Goal: Information Seeking & Learning: Learn about a topic

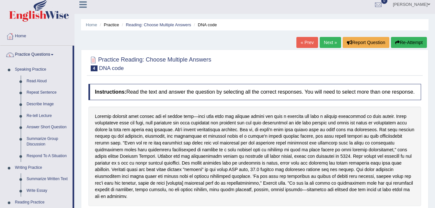
scroll to position [5, 0]
click at [37, 80] on link "Read Aloud" at bounding box center [48, 82] width 49 height 12
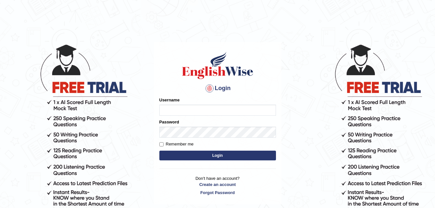
type input "Tenzinokks1994"
click at [190, 155] on button "Login" at bounding box center [217, 155] width 116 height 10
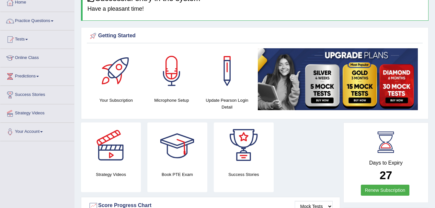
scroll to position [38, 0]
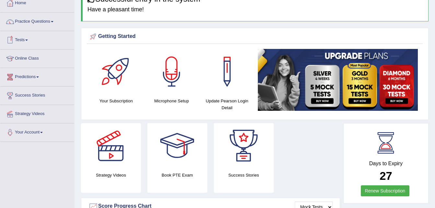
click at [28, 40] on span at bounding box center [26, 39] width 3 height 1
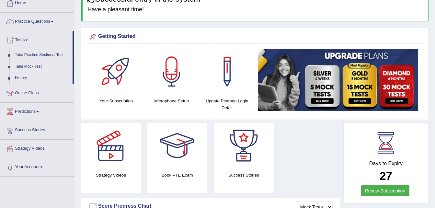
scroll to position [0, 0]
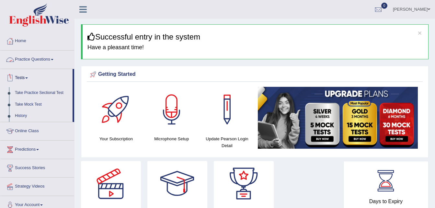
click at [41, 59] on link "Practice Questions" at bounding box center [37, 58] width 74 height 16
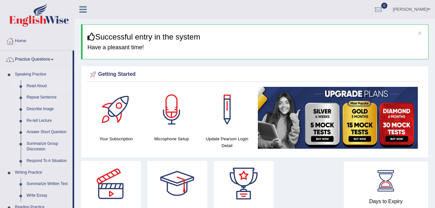
click at [43, 87] on link "Read Aloud" at bounding box center [48, 86] width 49 height 12
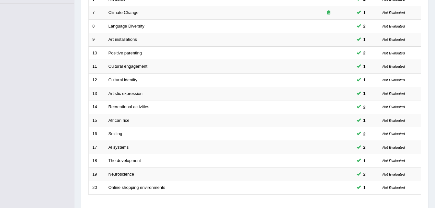
scroll to position [221, 0]
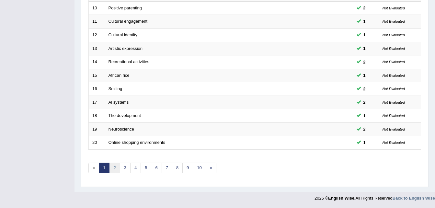
click at [113, 168] on link "2" at bounding box center [114, 167] width 11 height 11
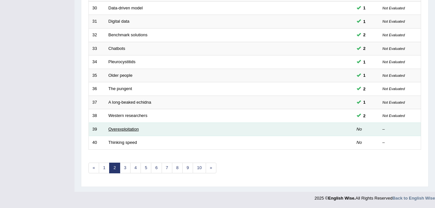
click at [132, 128] on link "Overexploitation" at bounding box center [123, 129] width 30 height 5
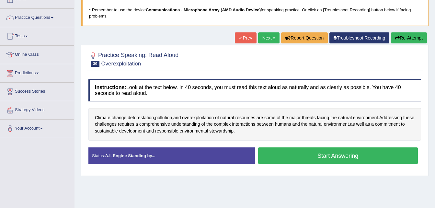
scroll to position [57, 0]
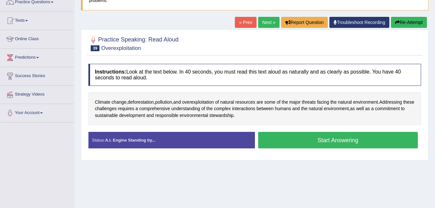
click at [282, 138] on button "Start Answering" at bounding box center [338, 140] width 160 height 17
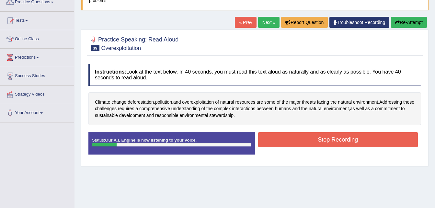
click at [418, 20] on button "Re-Attempt" at bounding box center [409, 22] width 36 height 11
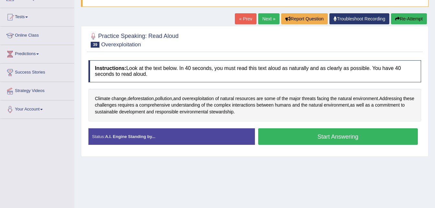
scroll to position [57, 0]
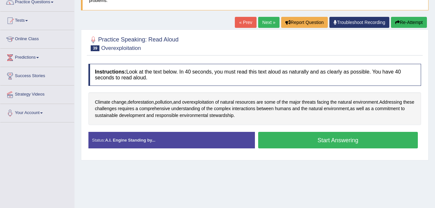
click at [324, 142] on button "Start Answering" at bounding box center [338, 140] width 160 height 17
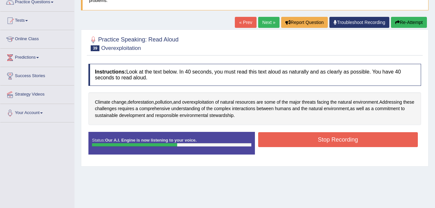
click at [324, 142] on button "Stop Recording" at bounding box center [338, 139] width 160 height 15
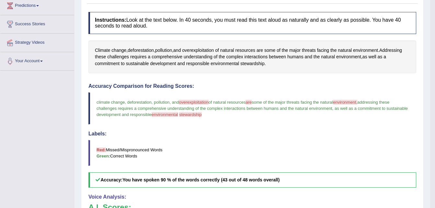
scroll to position [109, 0]
click at [198, 51] on span "overexploitation" at bounding box center [198, 50] width 32 height 7
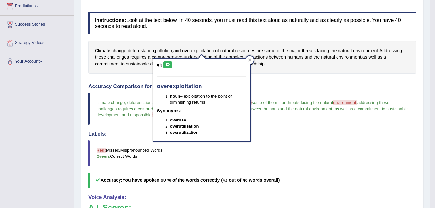
click at [168, 63] on icon at bounding box center [167, 65] width 5 height 4
click at [300, 132] on h4 "Labels:" at bounding box center [251, 134] width 327 height 6
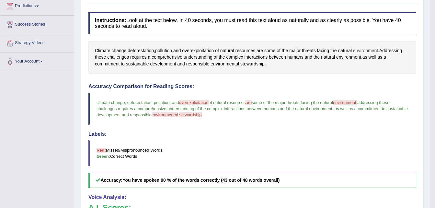
click at [360, 50] on span "environment" at bounding box center [365, 50] width 25 height 7
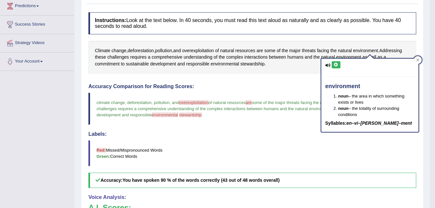
click at [335, 64] on icon at bounding box center [335, 65] width 5 height 4
click at [292, 83] on div "Instructions: Look at the text below. In 40 seconds, you must read this text al…" at bounding box center [252, 161] width 331 height 305
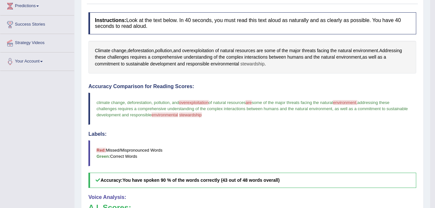
click at [257, 67] on span "stewardship" at bounding box center [252, 64] width 24 height 7
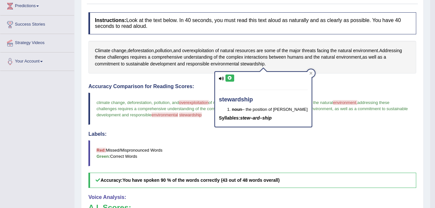
click at [232, 76] on icon at bounding box center [229, 78] width 5 height 4
click at [372, 74] on div "Instructions: Look at the text below. In 40 seconds, you must read this text al…" at bounding box center [252, 161] width 331 height 305
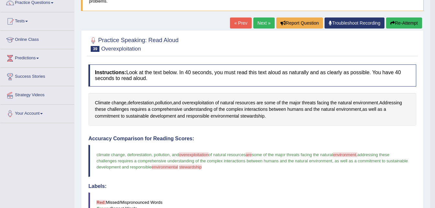
scroll to position [56, 0]
click at [412, 25] on button "Re-Attempt" at bounding box center [404, 23] width 36 height 11
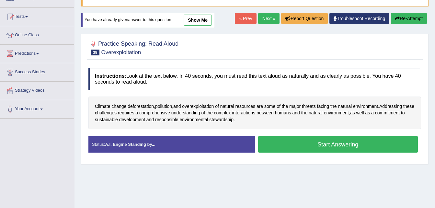
scroll to position [56, 0]
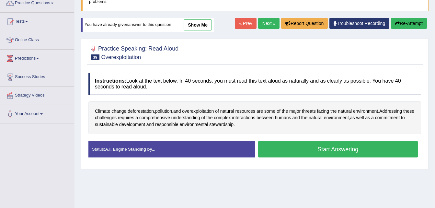
click at [309, 148] on button "Start Answering" at bounding box center [338, 149] width 160 height 17
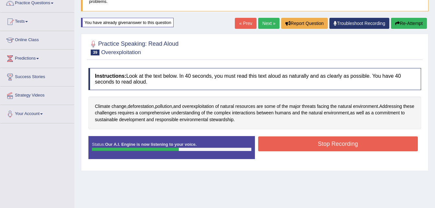
click at [309, 148] on button "Stop Recording" at bounding box center [338, 143] width 160 height 15
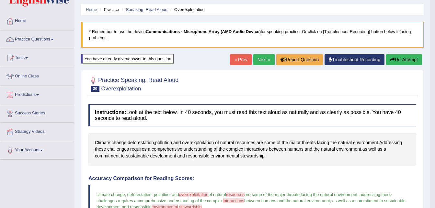
scroll to position [0, 0]
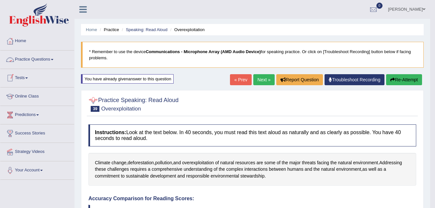
click at [45, 61] on link "Practice Questions" at bounding box center [37, 58] width 74 height 16
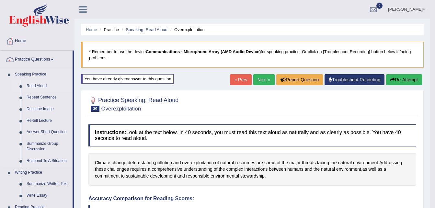
click at [42, 86] on link "Read Aloud" at bounding box center [48, 86] width 49 height 12
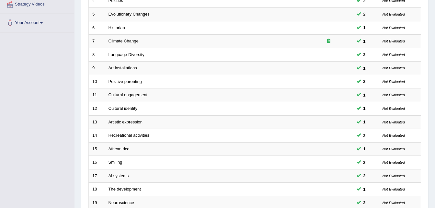
scroll to position [221, 0]
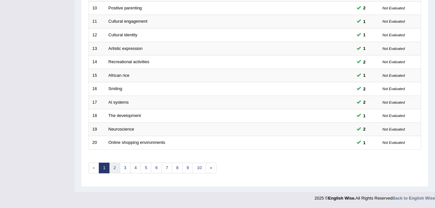
click at [116, 169] on link "2" at bounding box center [114, 167] width 11 height 11
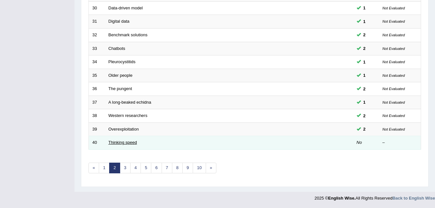
click at [129, 143] on link "Thinking speed" at bounding box center [122, 142] width 28 height 5
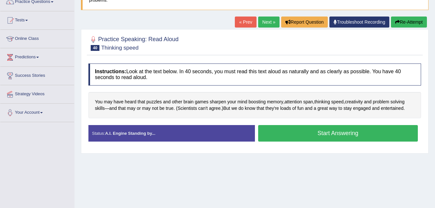
click at [272, 129] on button "Start Answering" at bounding box center [338, 133] width 160 height 17
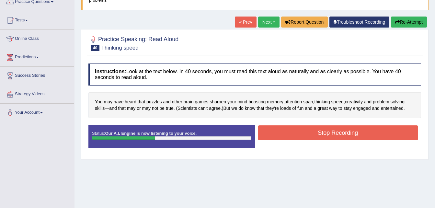
click at [412, 22] on button "Re-Attempt" at bounding box center [409, 22] width 36 height 11
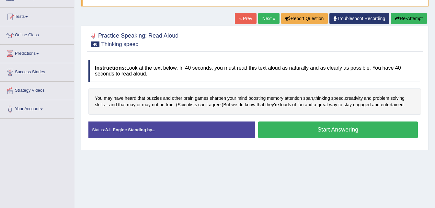
scroll to position [58, 0]
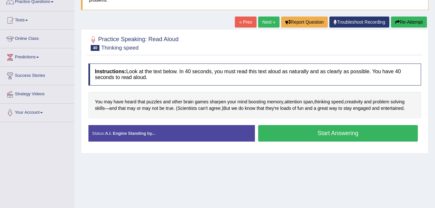
click at [340, 133] on button "Start Answering" at bounding box center [338, 133] width 160 height 17
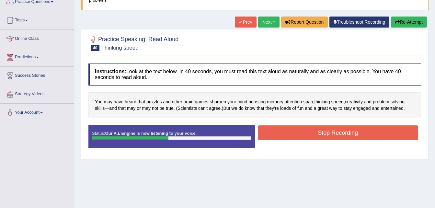
click at [340, 133] on button "Stop Recording" at bounding box center [338, 132] width 160 height 15
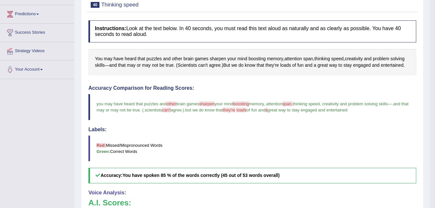
scroll to position [100, 0]
click at [202, 66] on span "can't" at bounding box center [202, 65] width 9 height 7
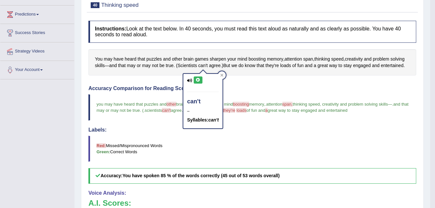
click at [196, 79] on icon at bounding box center [197, 80] width 5 height 4
click at [198, 81] on icon at bounding box center [197, 80] width 5 height 4
click at [198, 78] on icon at bounding box center [197, 80] width 5 height 4
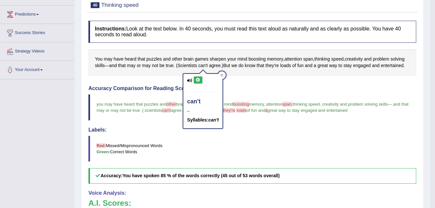
click at [198, 78] on icon at bounding box center [197, 80] width 5 height 4
click at [197, 81] on icon at bounding box center [197, 80] width 5 height 4
click at [175, 141] on blockquote "Red: Missed/Mispronounced Words Green: Correct Words" at bounding box center [251, 149] width 327 height 26
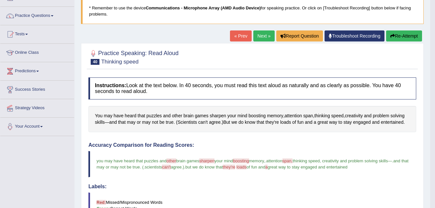
scroll to position [43, 0]
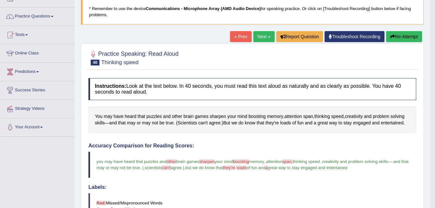
click at [396, 37] on button "Re-Attempt" at bounding box center [404, 36] width 36 height 11
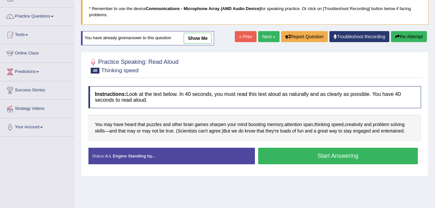
click at [350, 152] on button "Start Answering" at bounding box center [338, 156] width 160 height 17
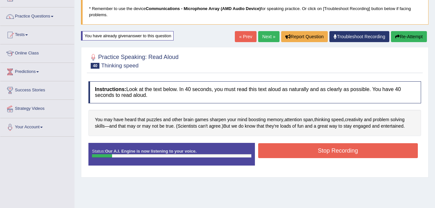
click at [407, 38] on button "Re-Attempt" at bounding box center [409, 36] width 36 height 11
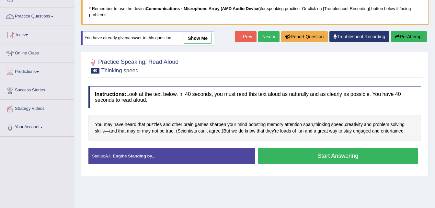
click at [334, 155] on button "Start Answering" at bounding box center [338, 156] width 160 height 17
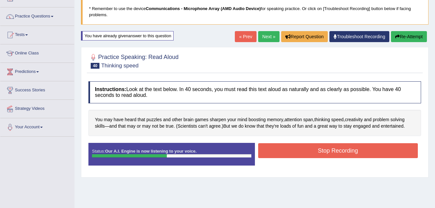
click at [334, 155] on button "Stop Recording" at bounding box center [338, 150] width 160 height 15
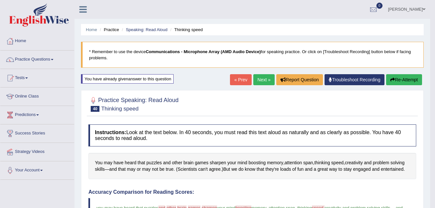
click at [43, 60] on link "Practice Questions" at bounding box center [37, 58] width 74 height 16
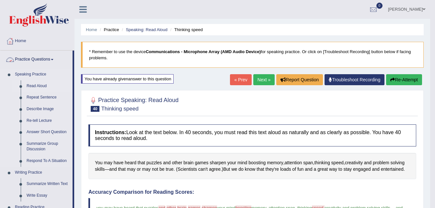
click at [37, 84] on link "Read Aloud" at bounding box center [48, 86] width 49 height 12
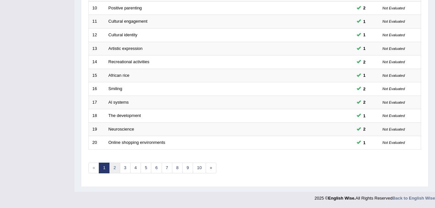
click at [114, 172] on link "2" at bounding box center [114, 167] width 11 height 11
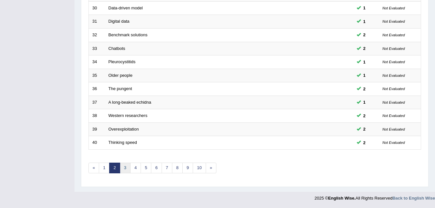
click at [127, 169] on link "3" at bounding box center [125, 167] width 11 height 11
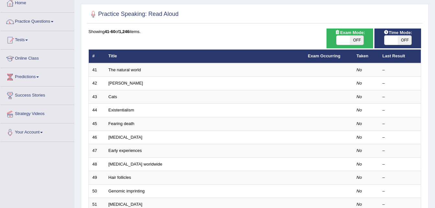
scroll to position [38, 0]
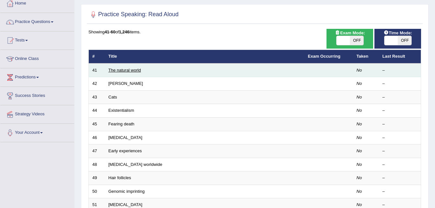
click at [126, 71] on link "The natural world" at bounding box center [124, 70] width 32 height 5
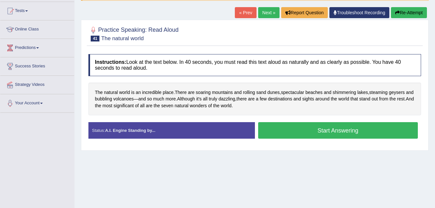
click at [289, 132] on button "Start Answering" at bounding box center [338, 130] width 160 height 17
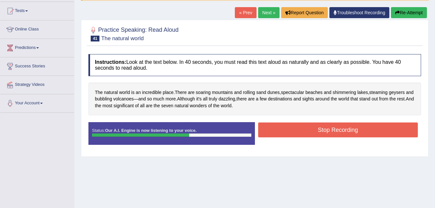
click at [289, 132] on button "Stop Recording" at bounding box center [338, 129] width 160 height 15
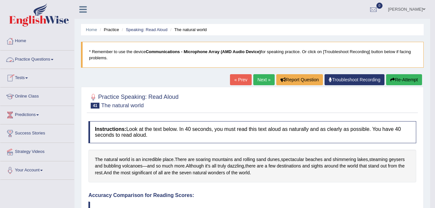
click at [49, 60] on link "Practice Questions" at bounding box center [37, 58] width 74 height 16
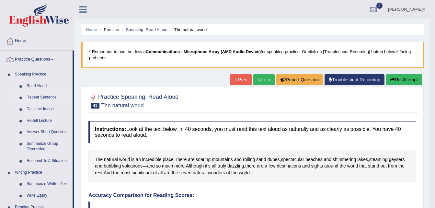
click at [41, 97] on link "Repeat Sentence" at bounding box center [48, 98] width 49 height 12
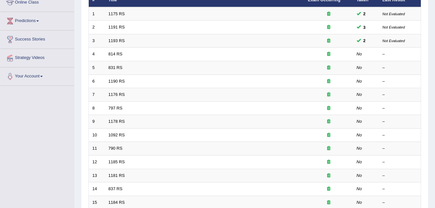
scroll to position [94, 0]
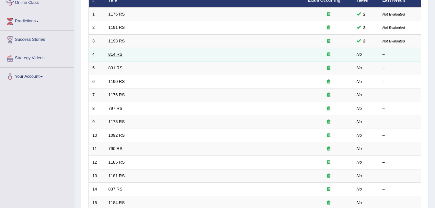
click at [112, 55] on link "814 RS" at bounding box center [115, 54] width 14 height 5
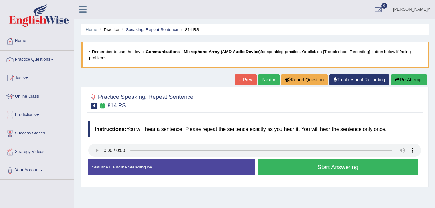
click at [330, 165] on button "Start Answering" at bounding box center [338, 167] width 160 height 17
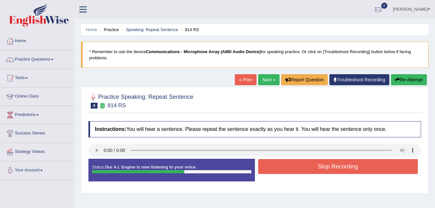
click at [330, 165] on button "Stop Recording" at bounding box center [338, 166] width 160 height 15
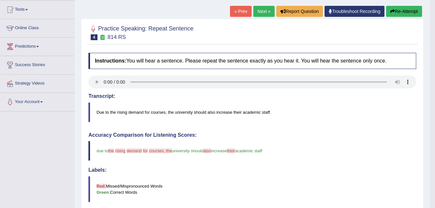
scroll to position [67, 0]
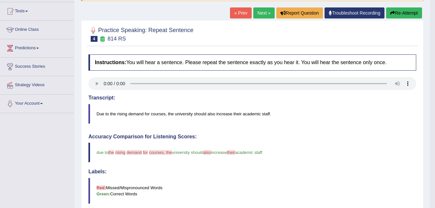
click at [413, 12] on button "Re-Attempt" at bounding box center [404, 12] width 36 height 11
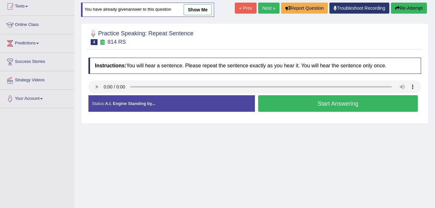
click at [315, 108] on button "Start Answering" at bounding box center [338, 103] width 160 height 17
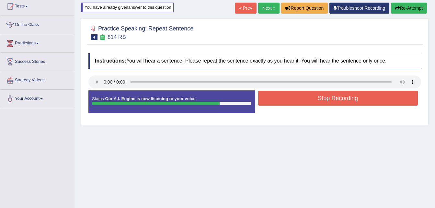
click at [320, 99] on button "Stop Recording" at bounding box center [338, 98] width 160 height 15
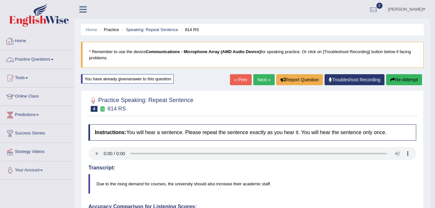
click at [50, 58] on link "Practice Questions" at bounding box center [37, 58] width 74 height 16
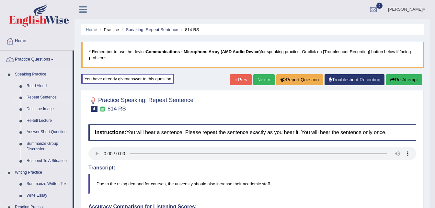
click at [38, 98] on link "Repeat Sentence" at bounding box center [48, 98] width 49 height 12
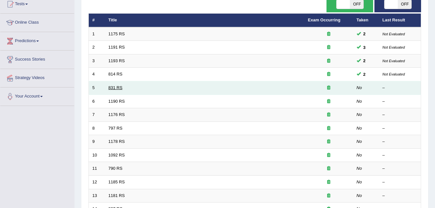
click at [117, 88] on link "831 RS" at bounding box center [115, 87] width 14 height 5
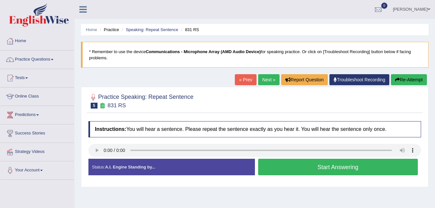
click at [279, 162] on button "Start Answering" at bounding box center [338, 167] width 160 height 17
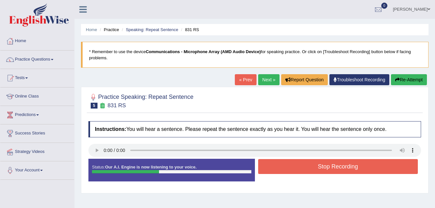
click at [279, 162] on button "Stop Recording" at bounding box center [338, 166] width 160 height 15
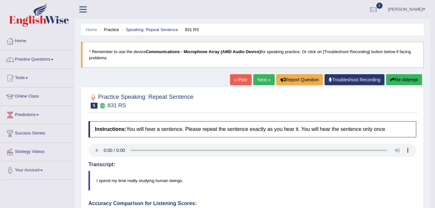
click at [407, 83] on button "Re-Attempt" at bounding box center [404, 79] width 36 height 11
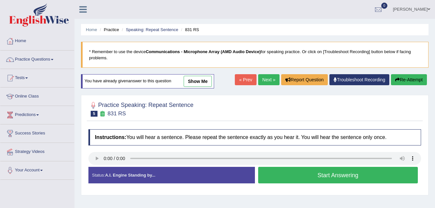
click at [275, 181] on button "Start Answering" at bounding box center [338, 175] width 160 height 17
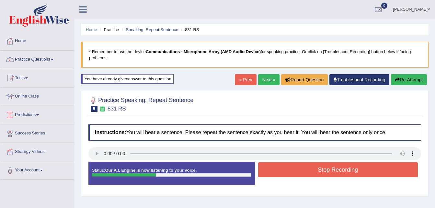
click at [281, 170] on button "Stop Recording" at bounding box center [338, 169] width 160 height 15
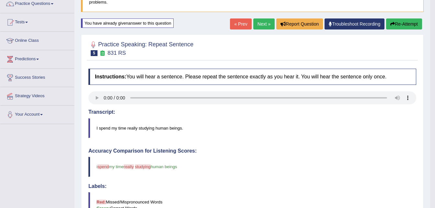
scroll to position [55, 0]
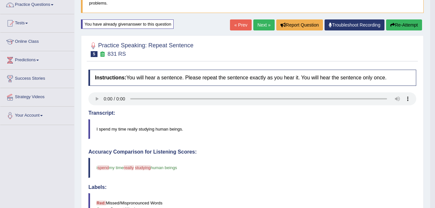
click at [399, 24] on button "Re-Attempt" at bounding box center [404, 24] width 36 height 11
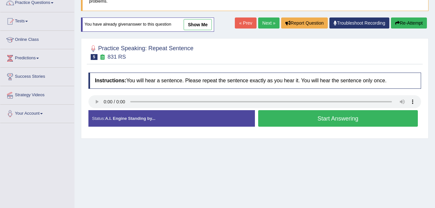
click at [332, 116] on button "Start Answering" at bounding box center [338, 118] width 160 height 17
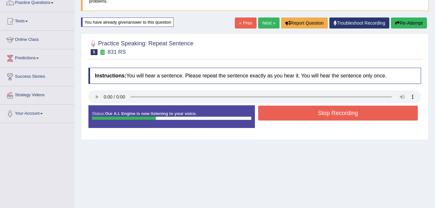
click at [332, 116] on button "Stop Recording" at bounding box center [338, 112] width 160 height 15
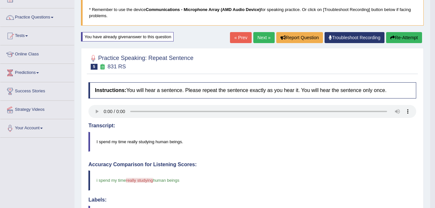
scroll to position [42, 0]
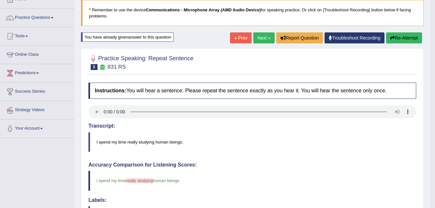
click at [404, 37] on button "Re-Attempt" at bounding box center [404, 37] width 36 height 11
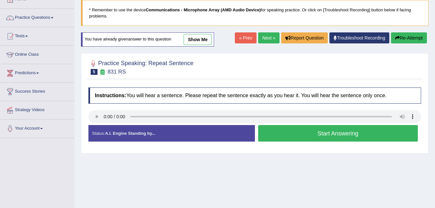
click at [308, 138] on button "Start Answering" at bounding box center [338, 133] width 160 height 17
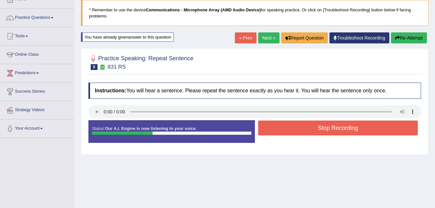
click at [312, 128] on button "Stop Recording" at bounding box center [338, 127] width 160 height 15
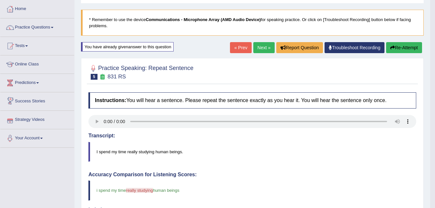
scroll to position [16, 0]
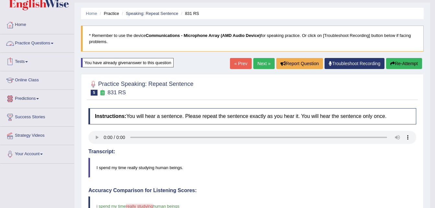
click at [51, 46] on link "Practice Questions" at bounding box center [37, 42] width 74 height 16
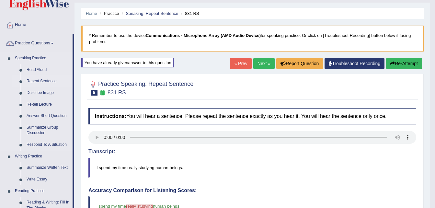
click at [37, 80] on link "Repeat Sentence" at bounding box center [48, 81] width 49 height 12
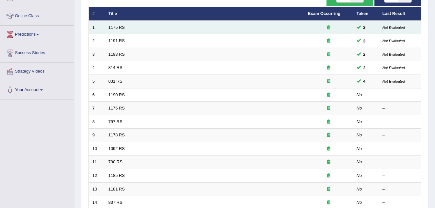
scroll to position [81, 0]
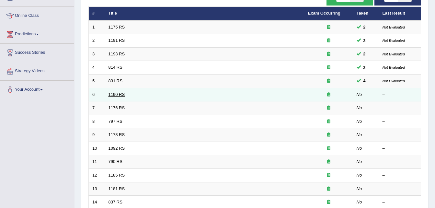
click at [117, 93] on link "1190 RS" at bounding box center [116, 94] width 17 height 5
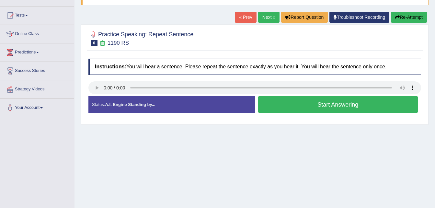
scroll to position [63, 0]
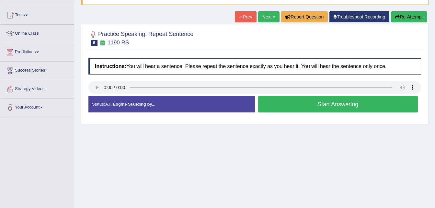
click at [290, 109] on button "Start Answering" at bounding box center [338, 104] width 160 height 17
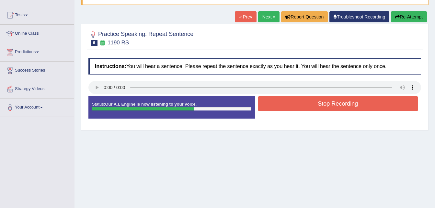
click at [290, 109] on button "Stop Recording" at bounding box center [338, 103] width 160 height 15
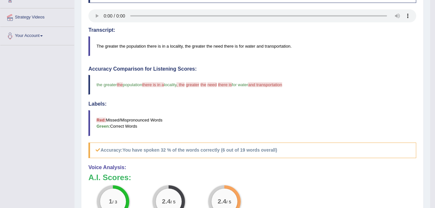
scroll to position [138, 0]
